Goal: Task Accomplishment & Management: Use online tool/utility

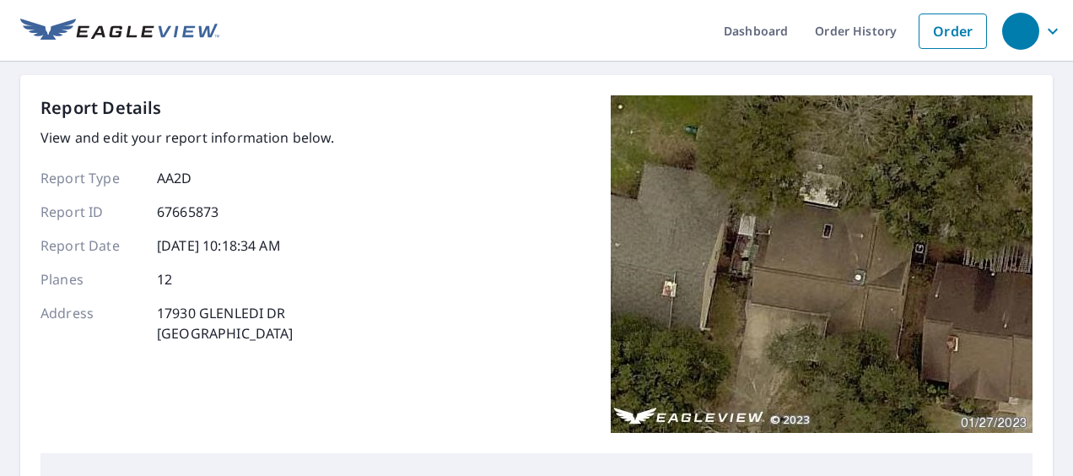
scroll to position [17, 0]
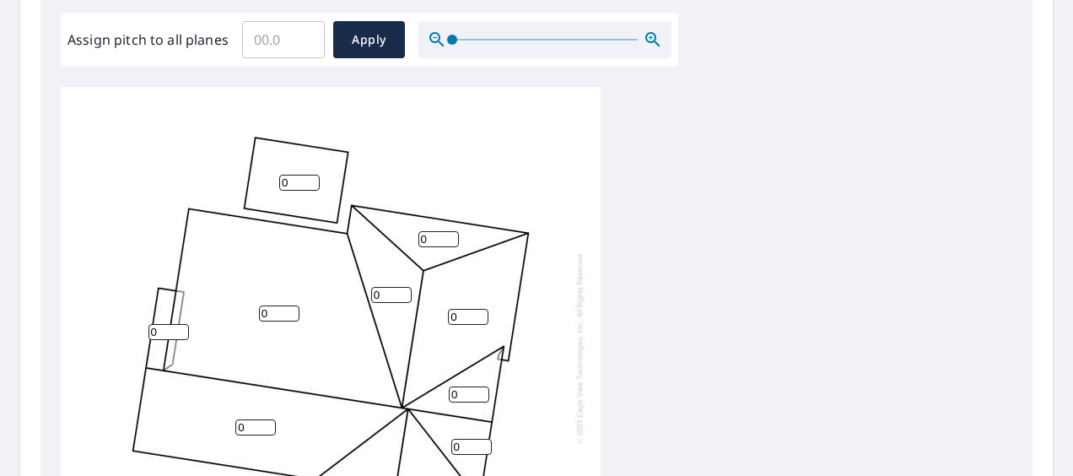
click at [297, 175] on input "0" at bounding box center [299, 183] width 40 height 16
click at [261, 37] on input "Assign pitch to all planes" at bounding box center [283, 39] width 83 height 47
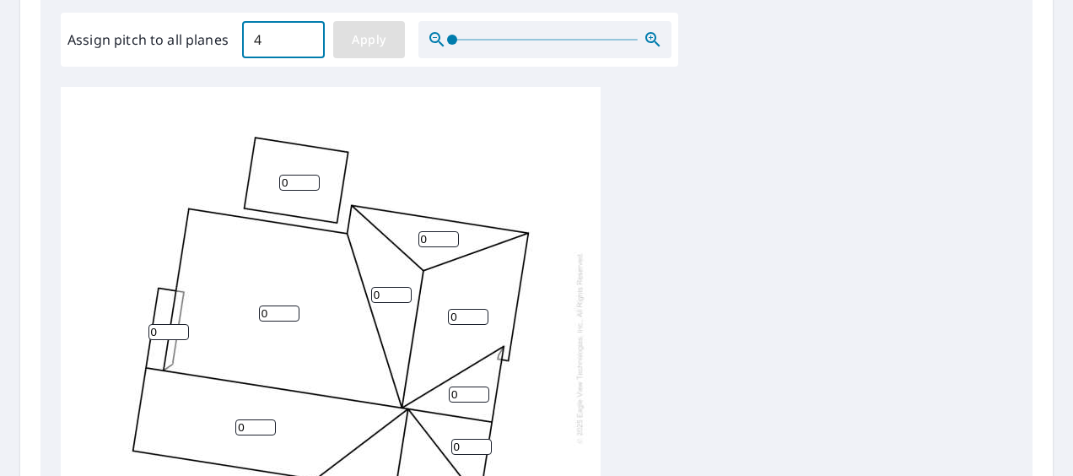
type input "4"
click at [390, 24] on button "Apply" at bounding box center [369, 39] width 72 height 37
type input "4"
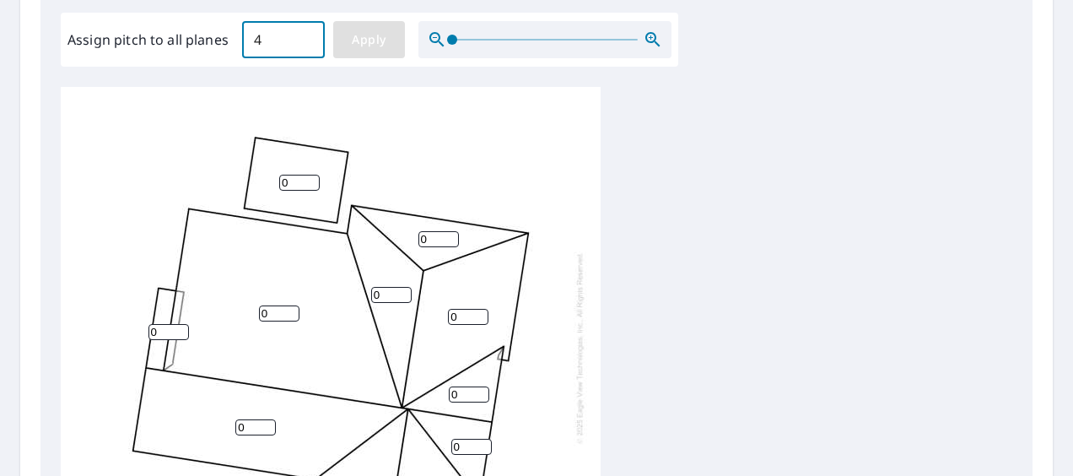
type input "4"
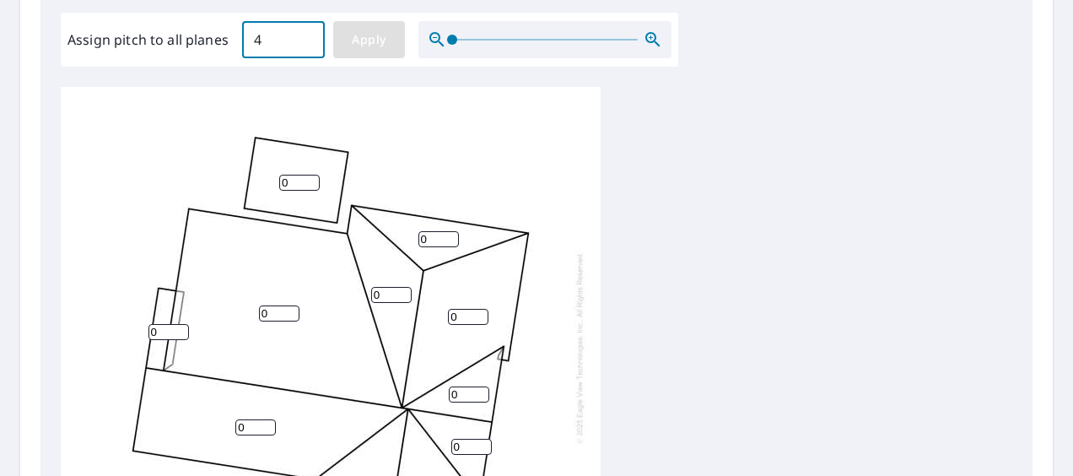
type input "4"
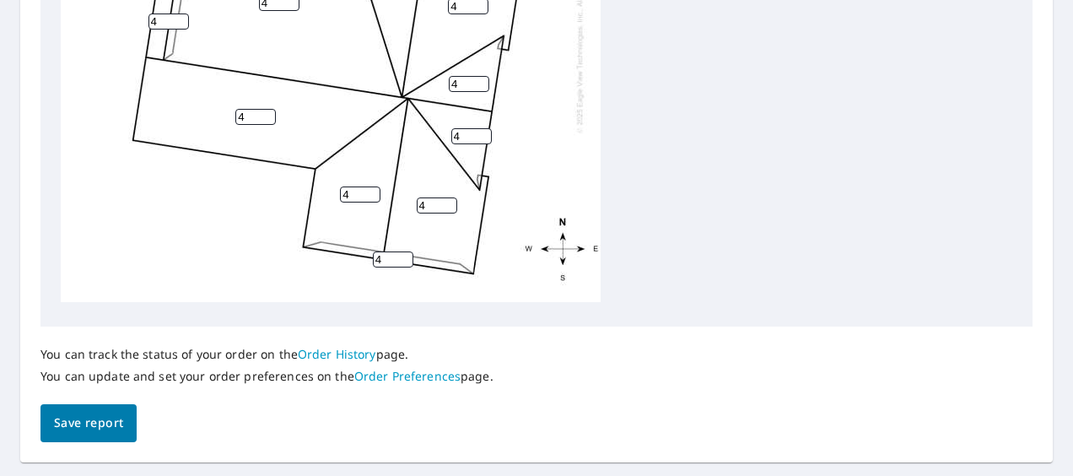
scroll to position [859, 0]
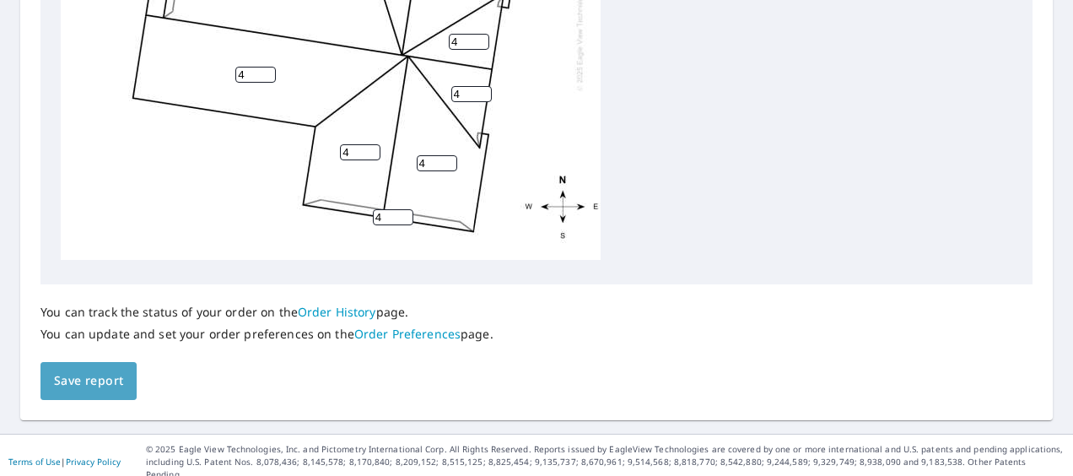
click at [93, 378] on span "Save report" at bounding box center [88, 380] width 69 height 21
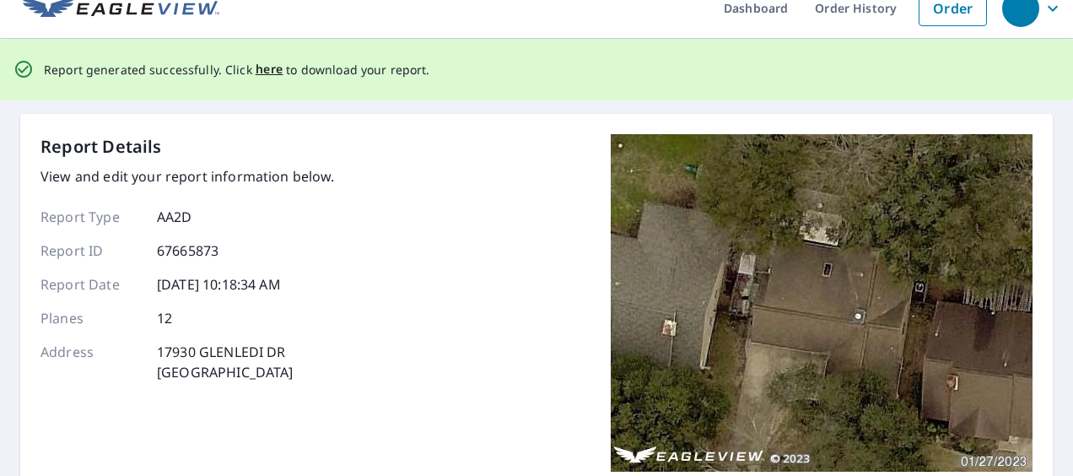
scroll to position [0, 0]
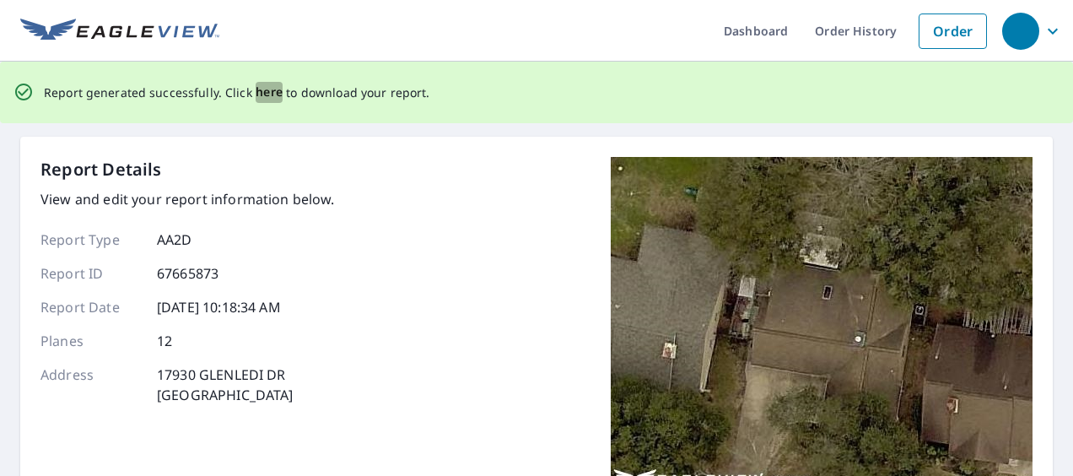
click at [260, 93] on span "here" at bounding box center [270, 92] width 28 height 21
